Goal: Use online tool/utility: Use online tool/utility

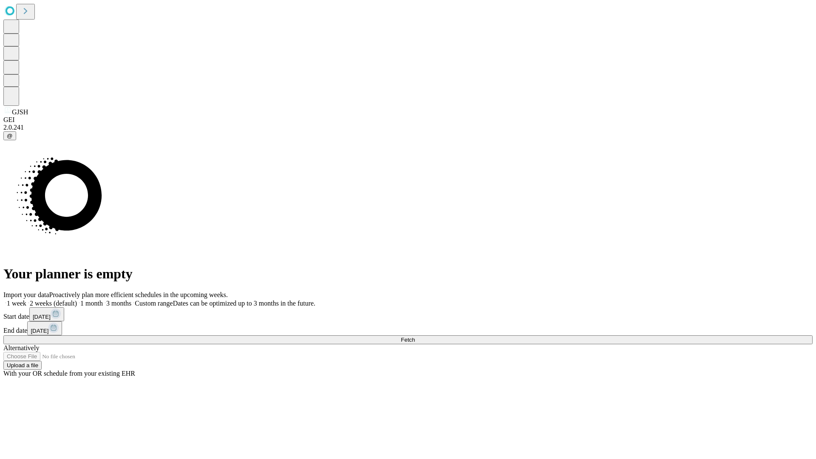
click at [415, 337] on span "Fetch" at bounding box center [408, 340] width 14 height 6
